Goal: Navigation & Orientation: Find specific page/section

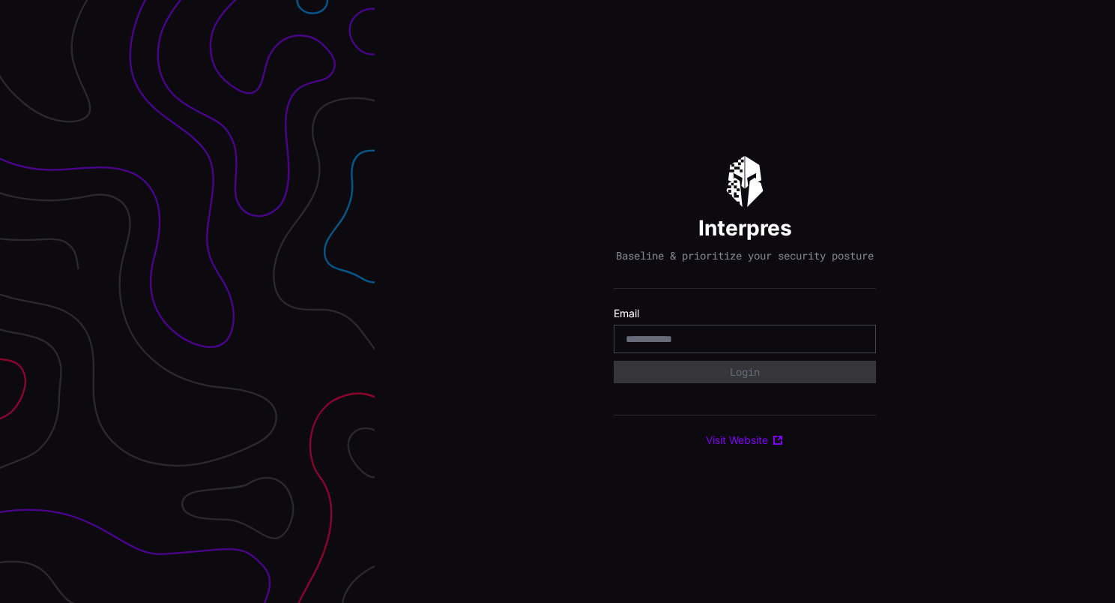
drag, startPoint x: 731, startPoint y: 340, endPoint x: 744, endPoint y: 356, distance: 21.3
click at [732, 340] on input "email" at bounding box center [745, 338] width 238 height 13
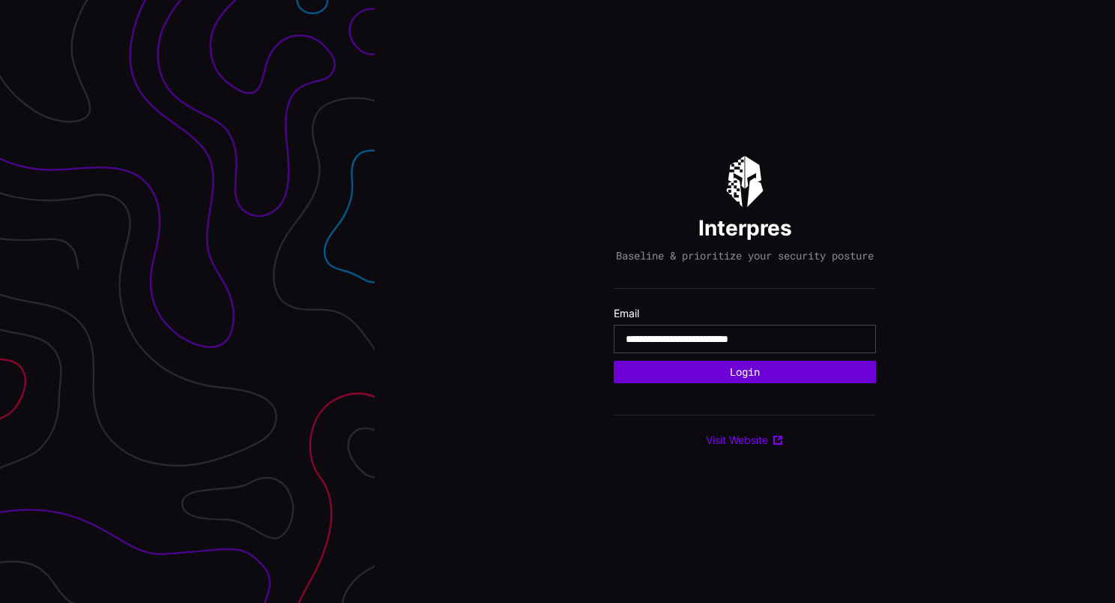
type input "**********"
click at [828, 383] on button "Login" at bounding box center [745, 372] width 260 height 22
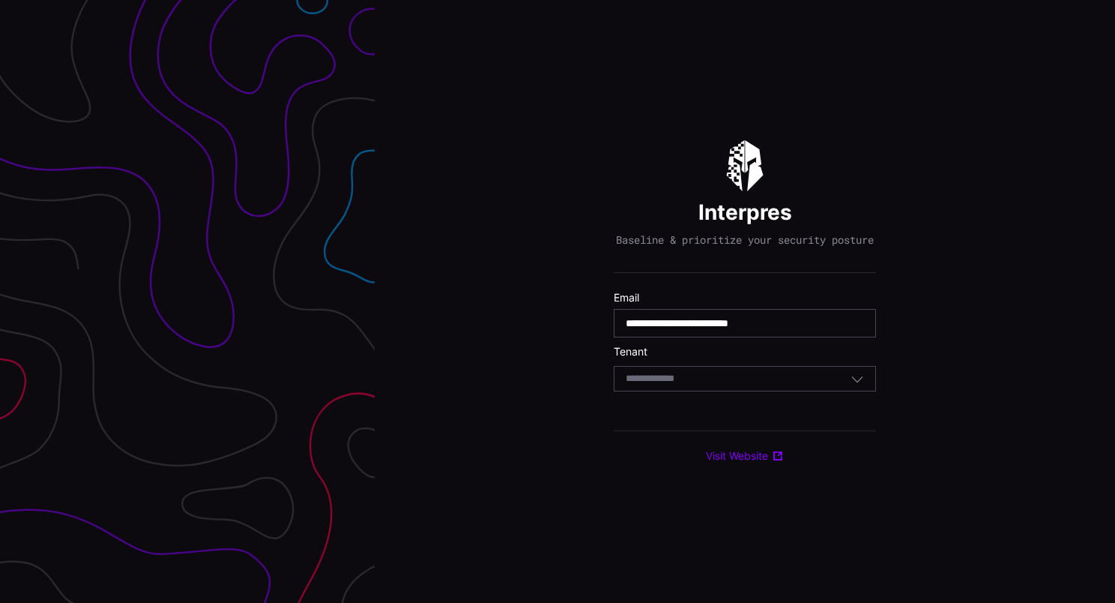
click at [790, 385] on div "Select Tenant" at bounding box center [738, 378] width 225 height 13
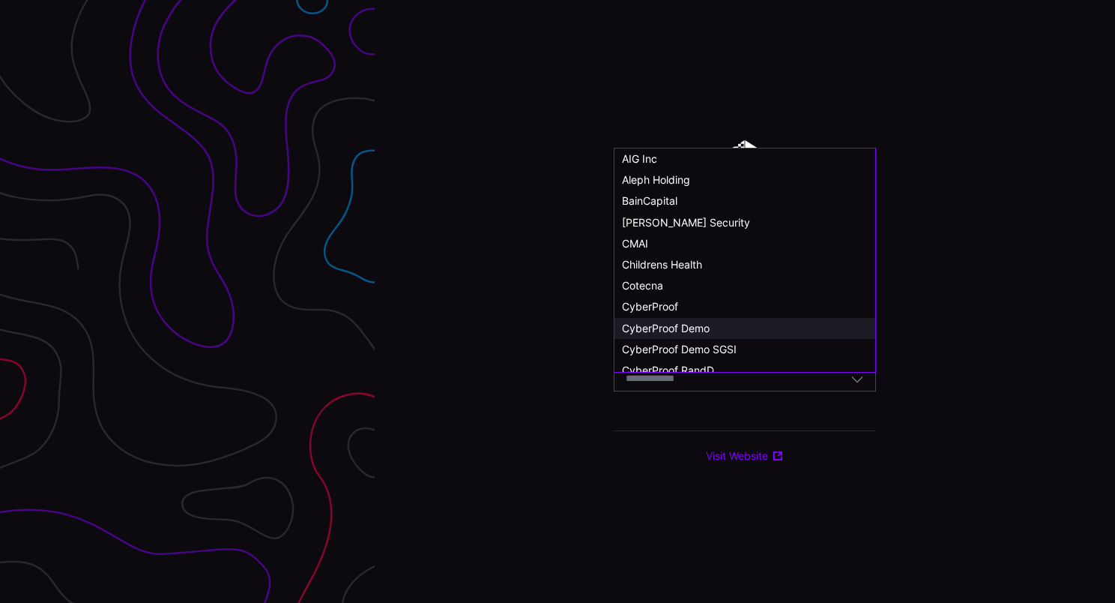
click at [706, 326] on span "CyberProof Demo" at bounding box center [666, 328] width 88 height 13
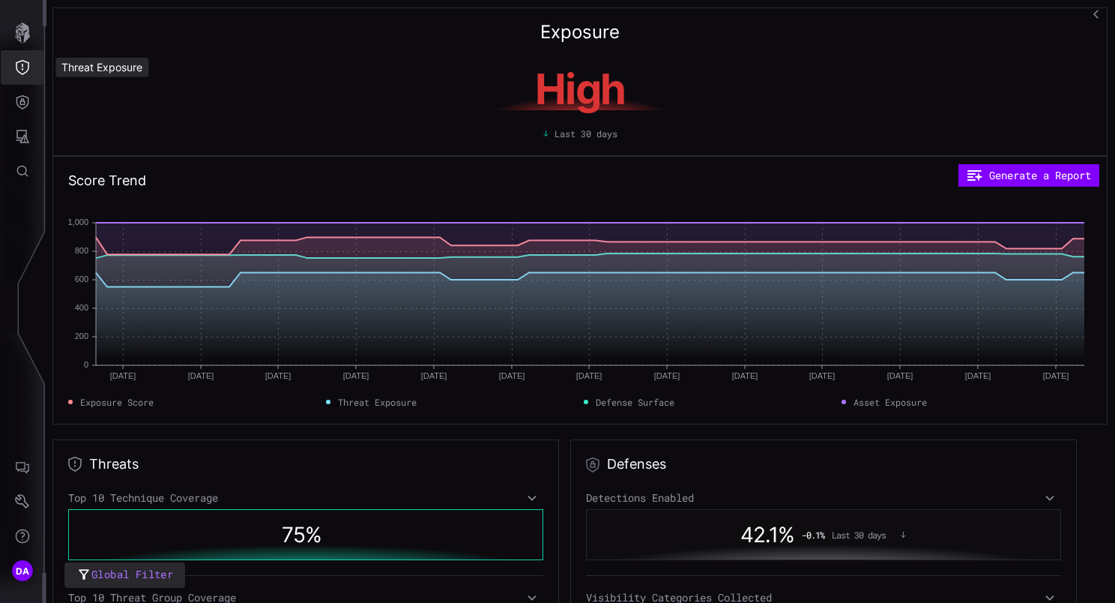
click at [22, 69] on icon "Threat Exposure" at bounding box center [22, 67] width 13 height 15
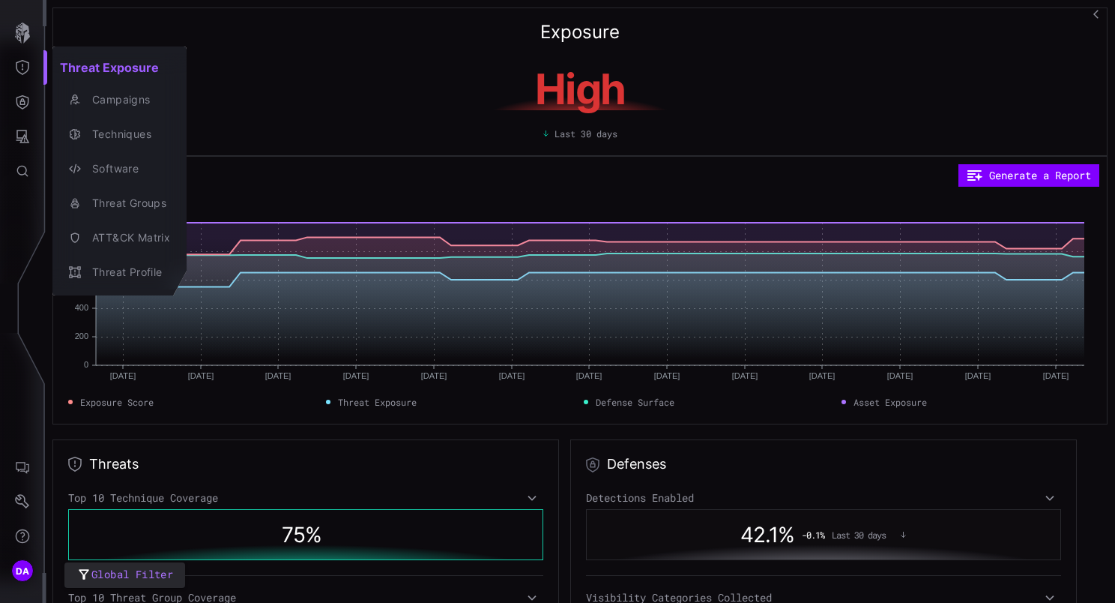
click at [21, 112] on div at bounding box center [557, 301] width 1115 height 603
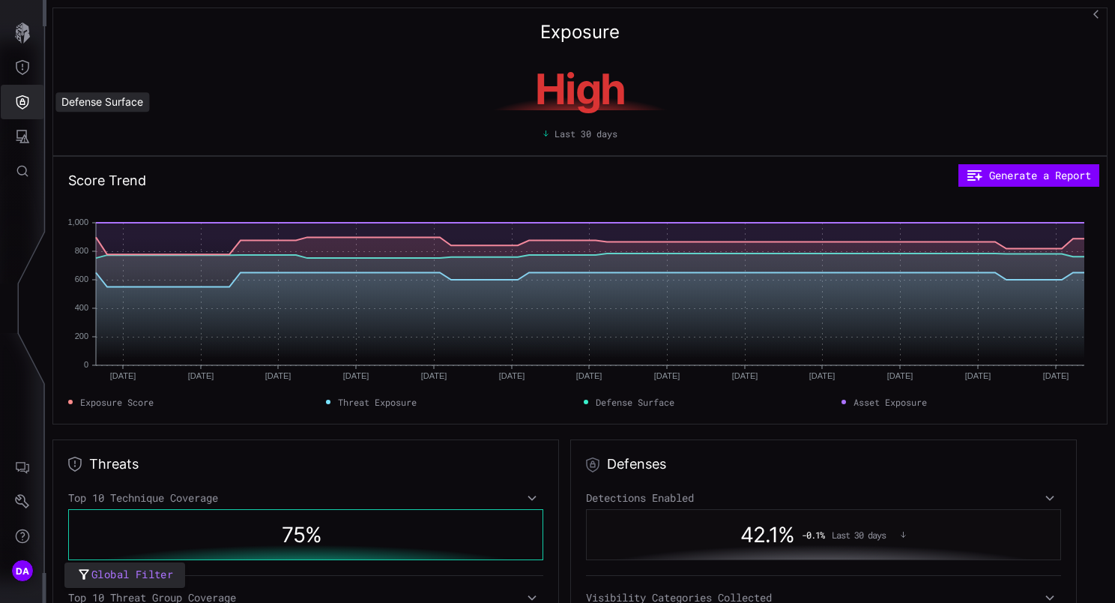
click at [19, 108] on icon "Defense Surface" at bounding box center [22, 101] width 15 height 15
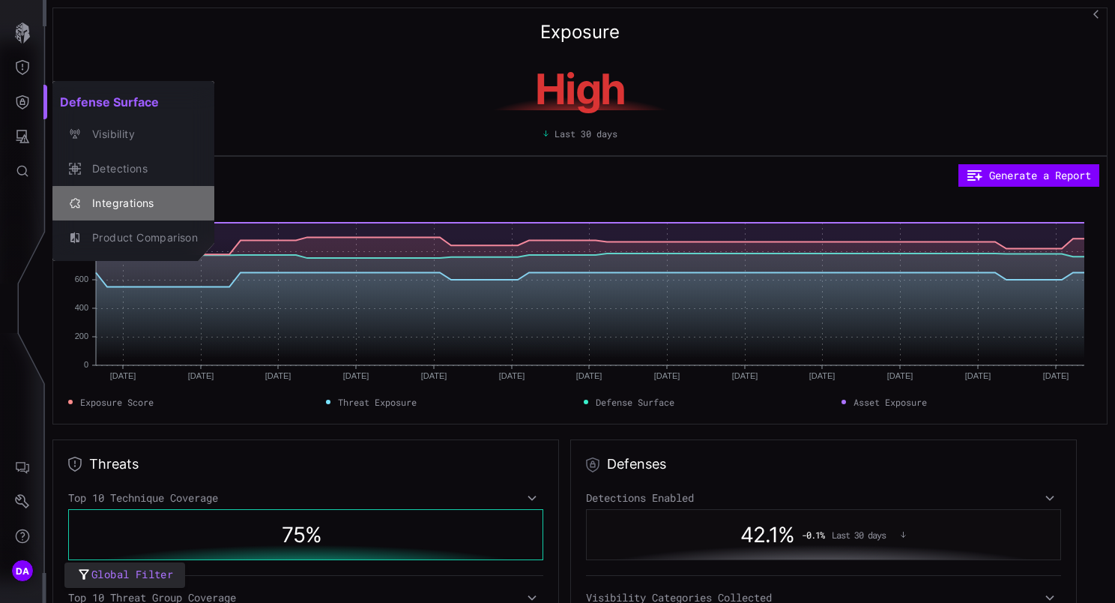
click at [107, 211] on div "Integrations" at bounding box center [141, 203] width 113 height 19
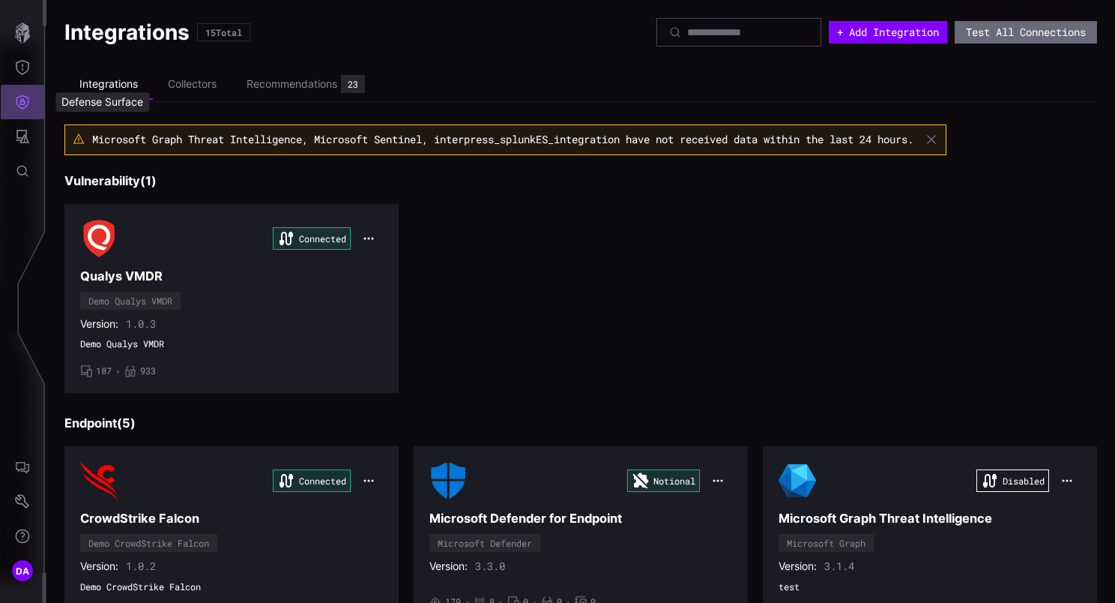
click at [28, 99] on icon "Defense Surface" at bounding box center [22, 102] width 13 height 14
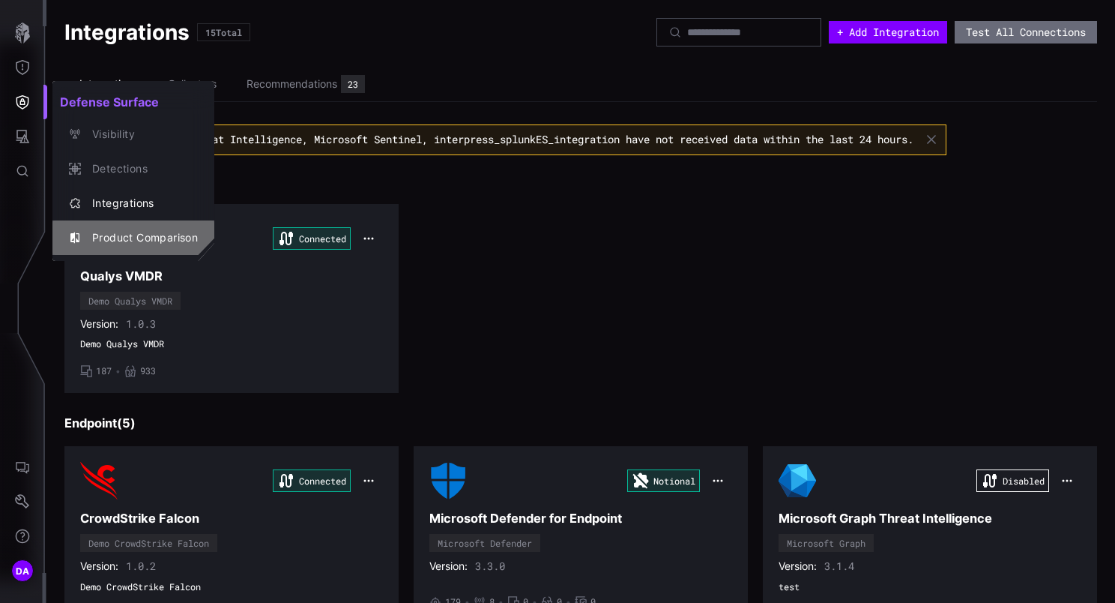
click at [143, 236] on div "Product Comparison" at bounding box center [141, 238] width 113 height 19
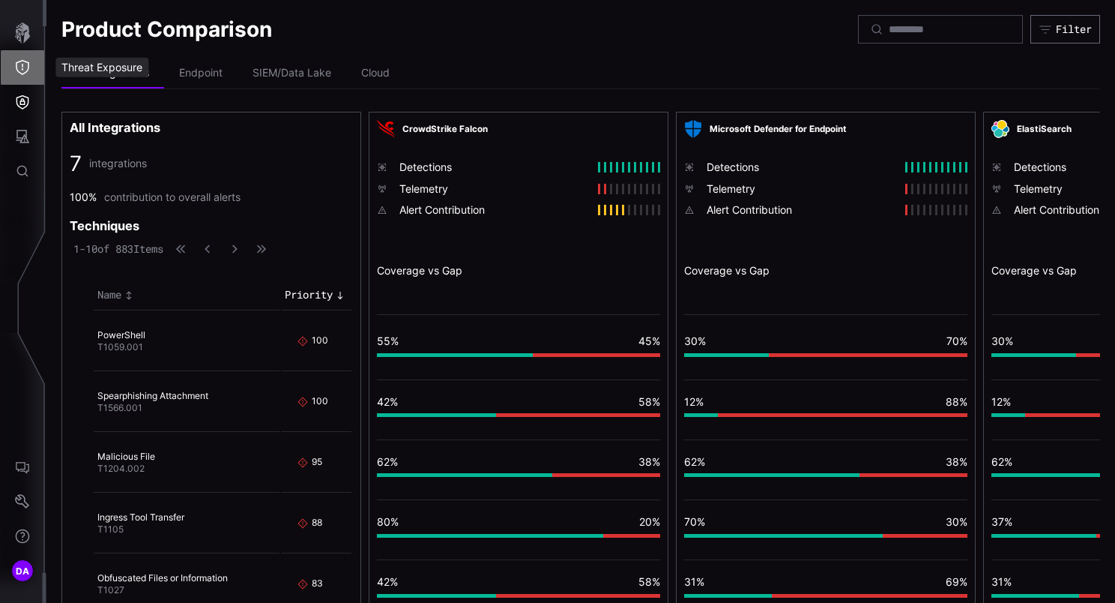
click at [24, 63] on icon "Threat Exposure" at bounding box center [22, 67] width 15 height 15
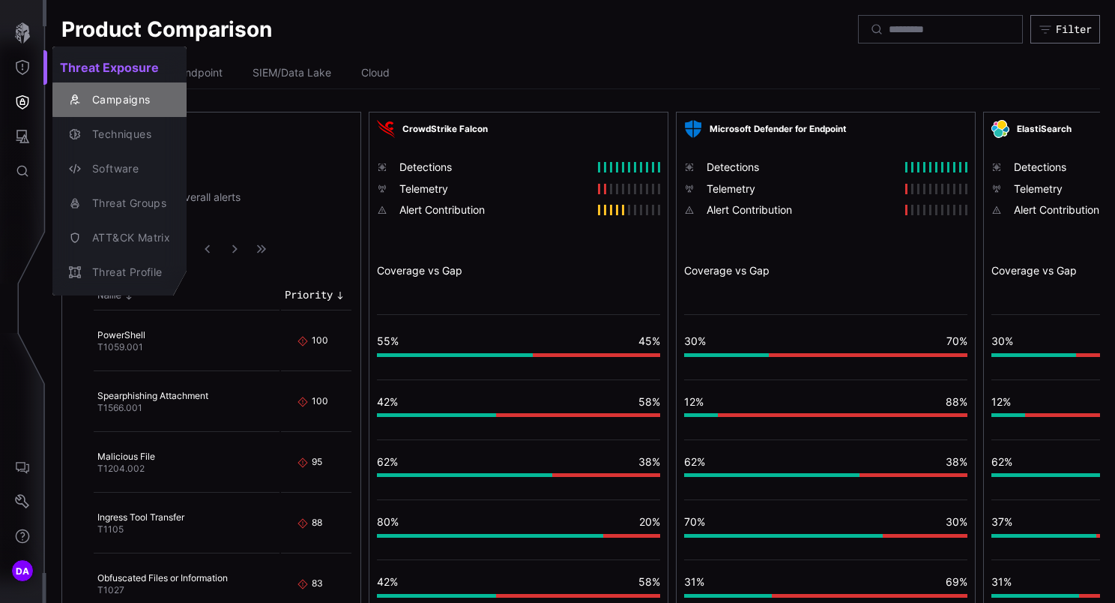
click at [124, 103] on div "Campaigns" at bounding box center [127, 100] width 85 height 19
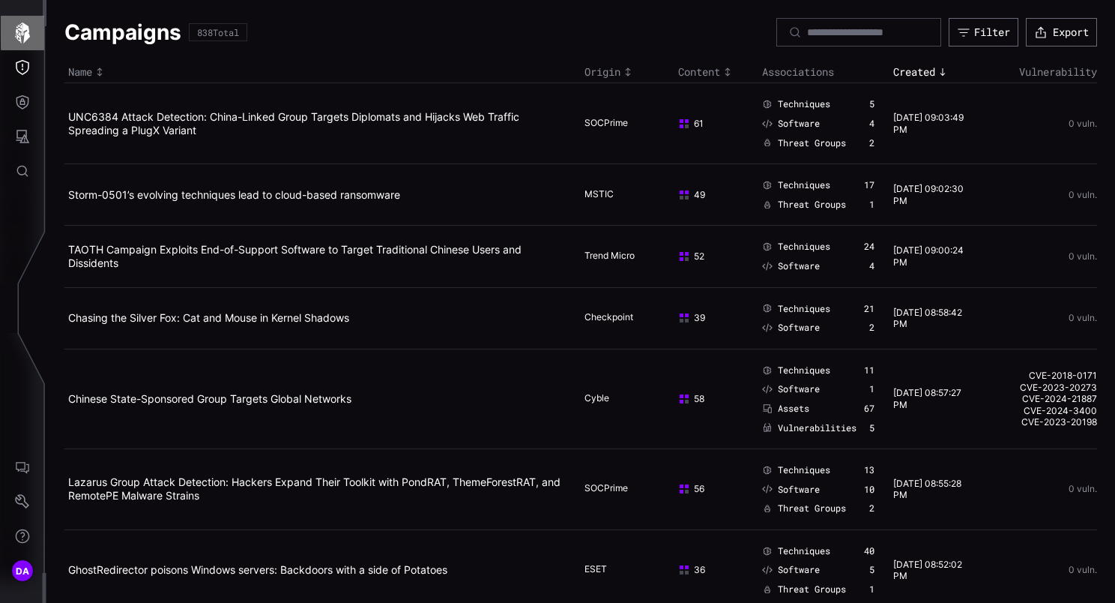
click at [25, 37] on icon "button" at bounding box center [22, 32] width 15 height 21
